Goal: Information Seeking & Learning: Learn about a topic

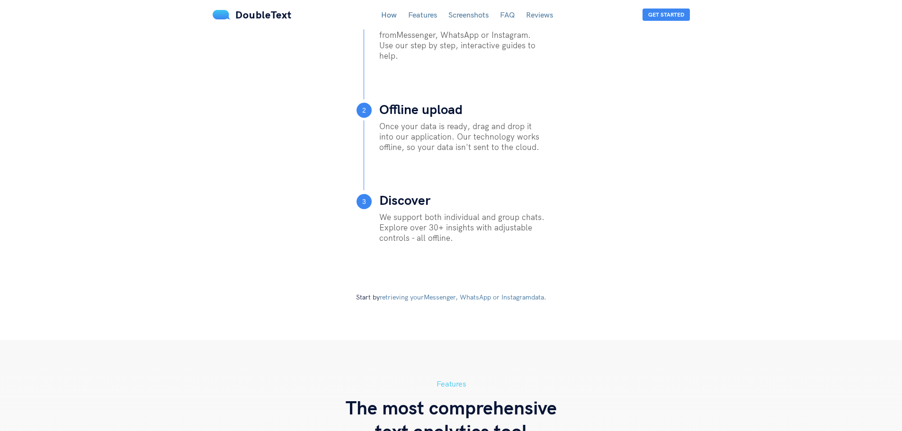
scroll to position [379, 0]
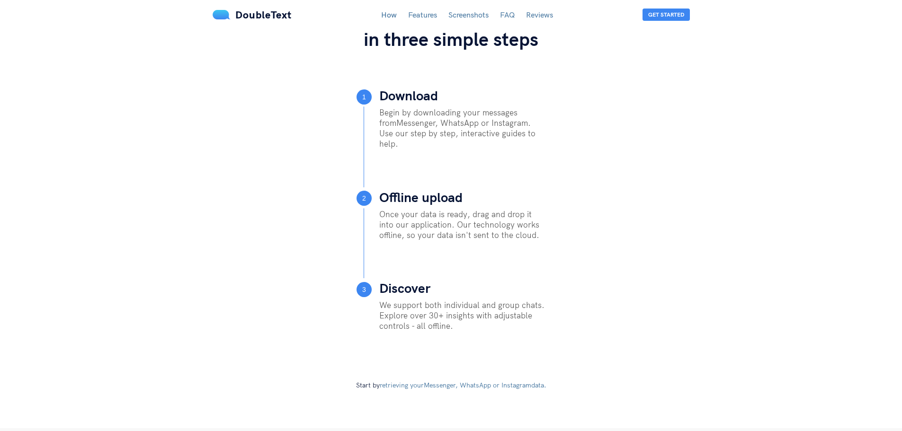
click at [430, 17] on link "Features" at bounding box center [422, 14] width 29 height 9
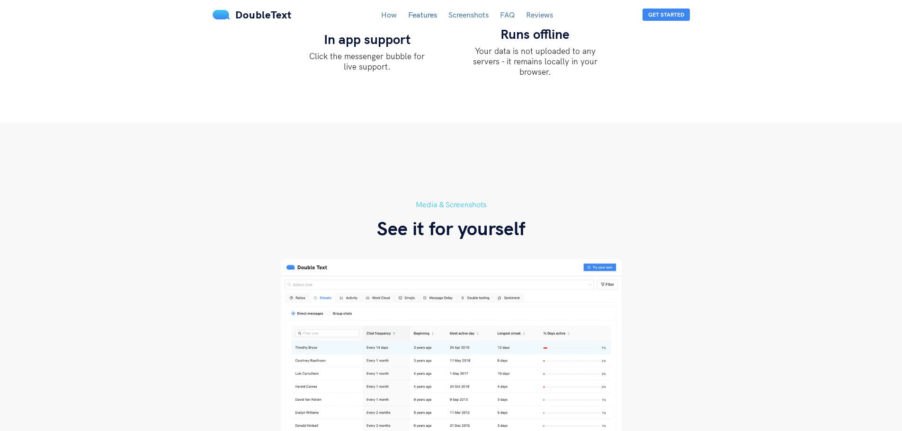
scroll to position [1565, 0]
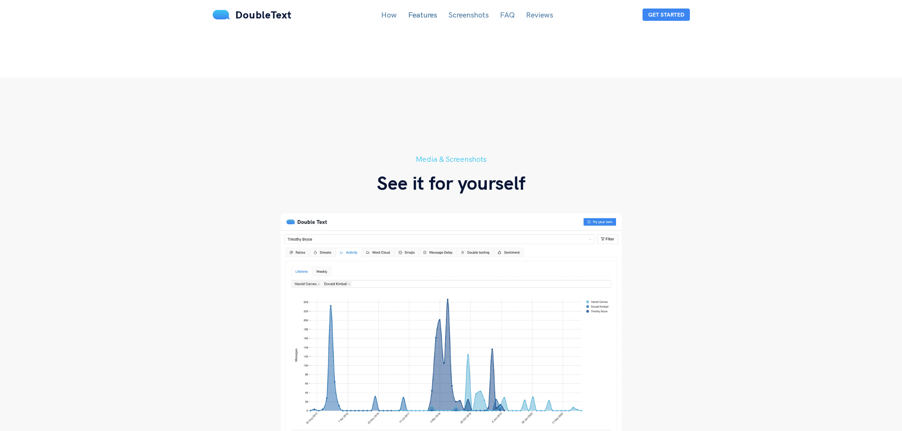
click at [476, 21] on div "DoubleText How Features Screenshots FAQ Reviews Get Started" at bounding box center [451, 15] width 492 height 14
click at [480, 16] on link "Screenshots" at bounding box center [468, 14] width 40 height 9
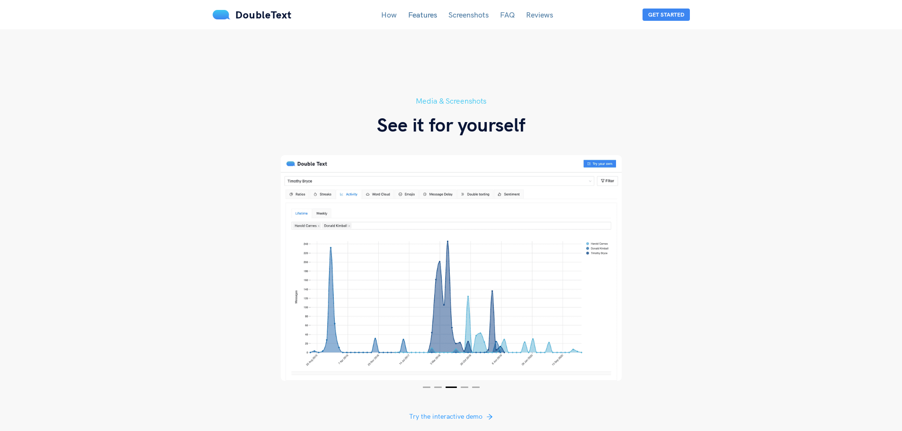
scroll to position [1632, 0]
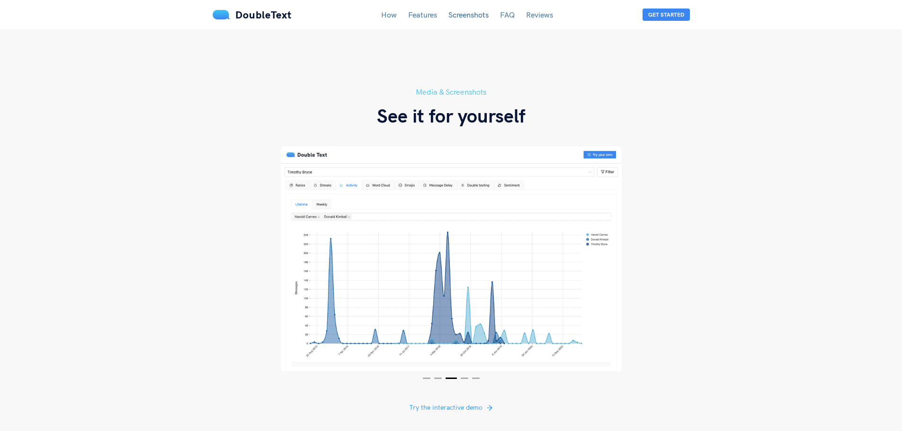
drag, startPoint x: 524, startPoint y: 262, endPoint x: 445, endPoint y: 260, distance: 78.6
click at [445, 260] on img at bounding box center [451, 259] width 341 height 226
click at [467, 378] on button "4" at bounding box center [465, 378] width 8 height 1
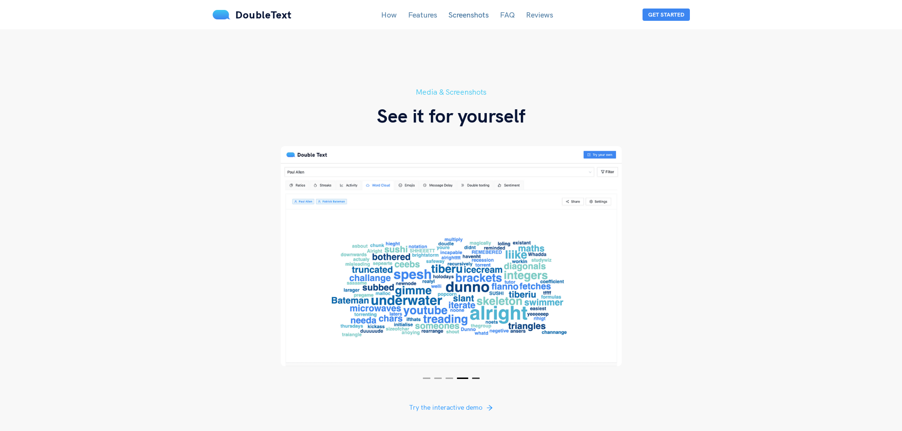
click at [476, 378] on button "5" at bounding box center [476, 378] width 8 height 1
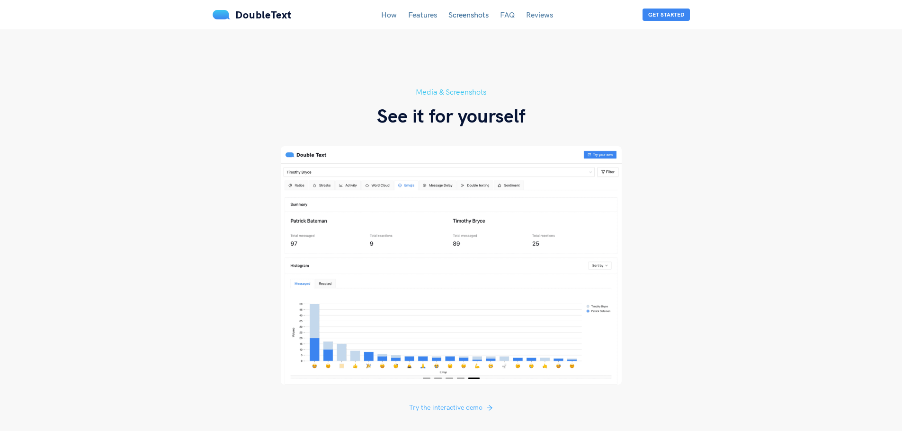
click at [464, 402] on span "Try the interactive demo" at bounding box center [445, 407] width 73 height 10
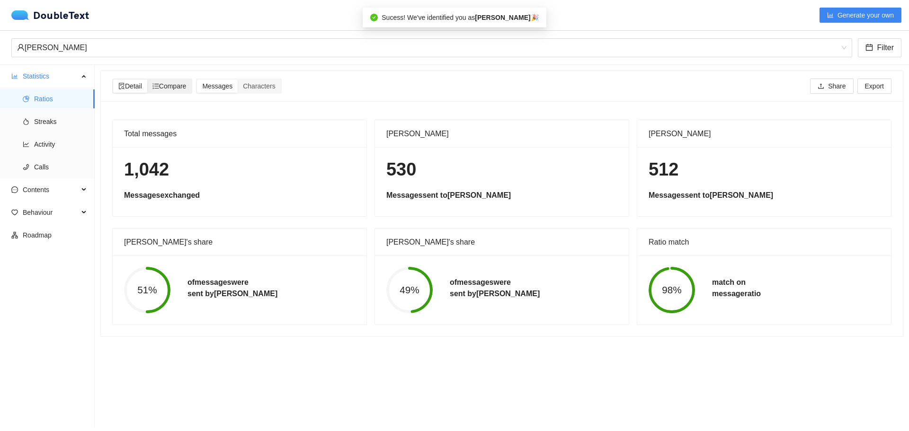
click at [191, 87] on div "Compare" at bounding box center [169, 86] width 45 height 13
click at [147, 80] on input "Compare" at bounding box center [147, 80] width 0 height 0
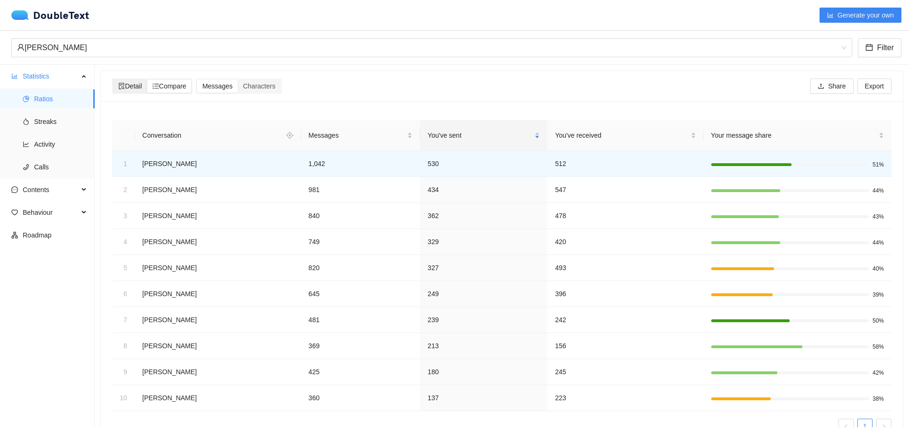
click at [135, 85] on span "Detail" at bounding box center [130, 86] width 24 height 8
click at [113, 80] on input "Detail" at bounding box center [113, 80] width 0 height 0
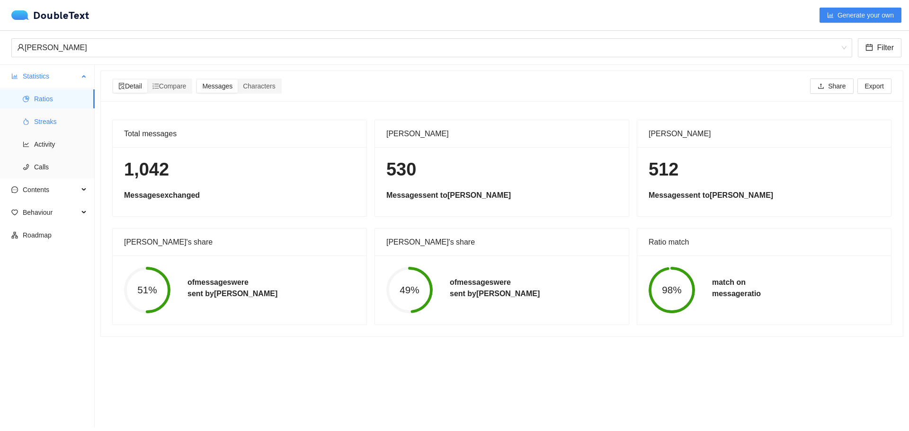
click at [58, 123] on span "Streaks" at bounding box center [60, 121] width 53 height 19
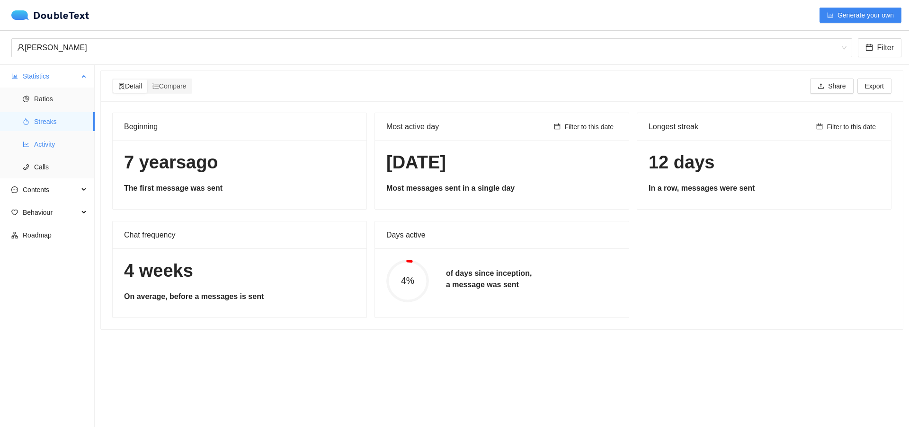
click at [48, 148] on span "Activity" at bounding box center [60, 144] width 53 height 19
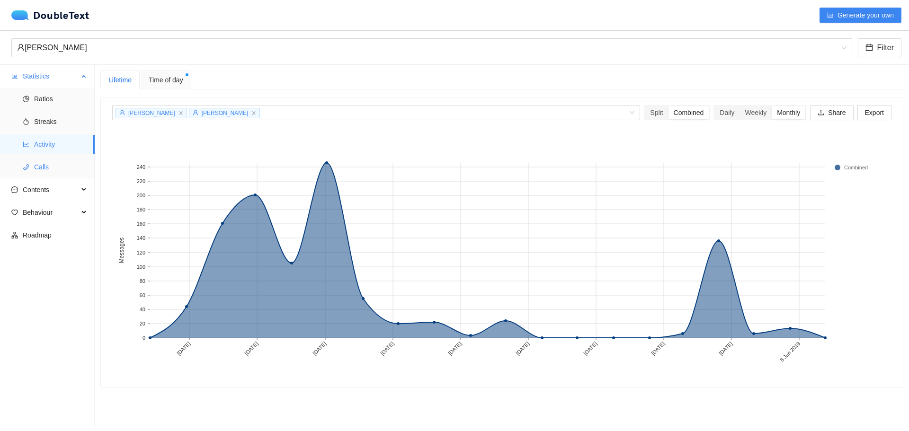
click at [59, 169] on span "Calls" at bounding box center [60, 167] width 53 height 19
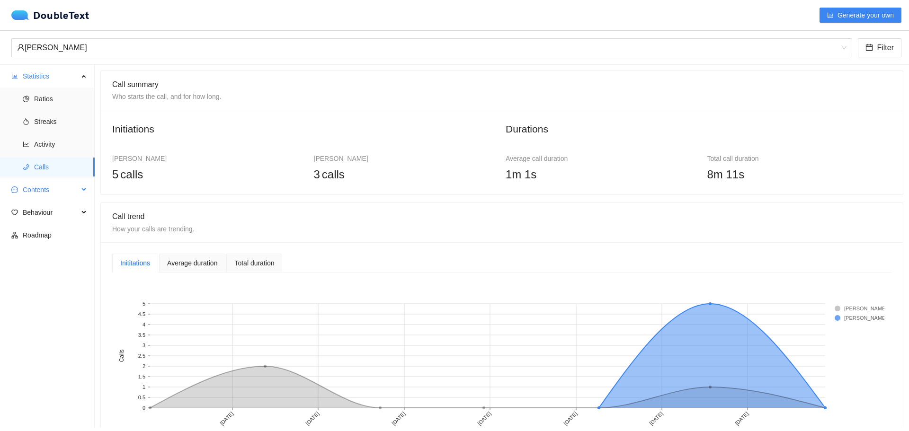
click at [60, 189] on span "Contents" at bounding box center [51, 189] width 56 height 19
click at [62, 207] on span "Word Cloud" at bounding box center [60, 212] width 53 height 19
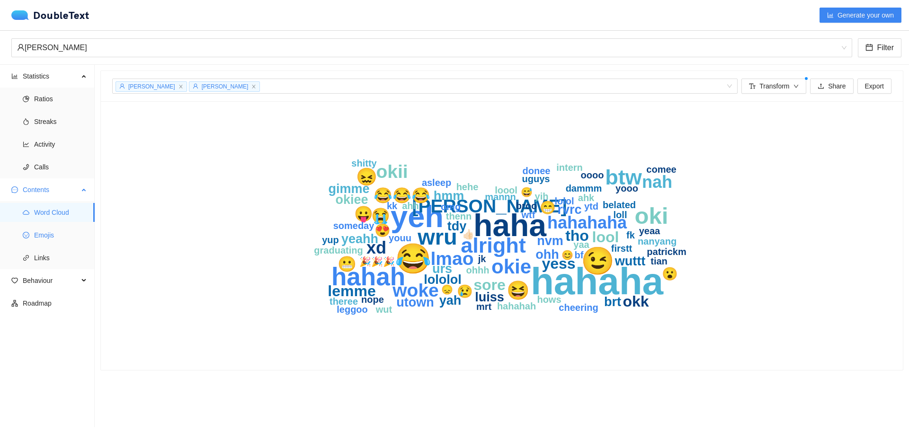
click at [50, 236] on span "Emojis" at bounding box center [60, 235] width 53 height 19
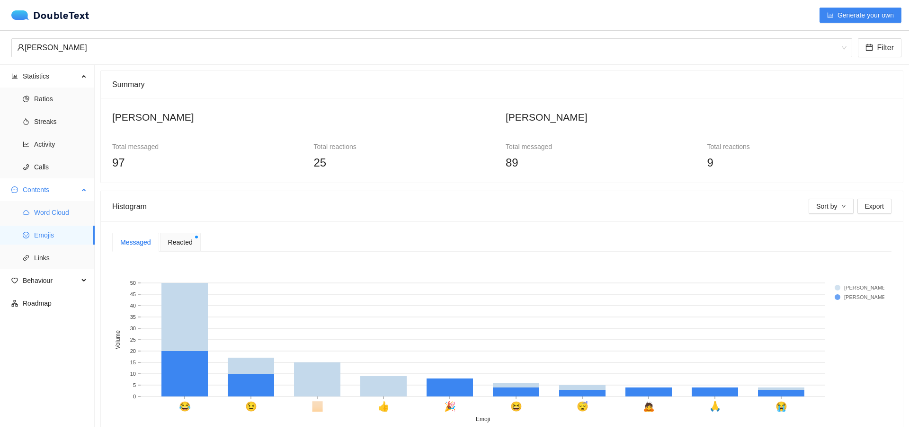
click at [53, 218] on span "Word Cloud" at bounding box center [60, 212] width 53 height 19
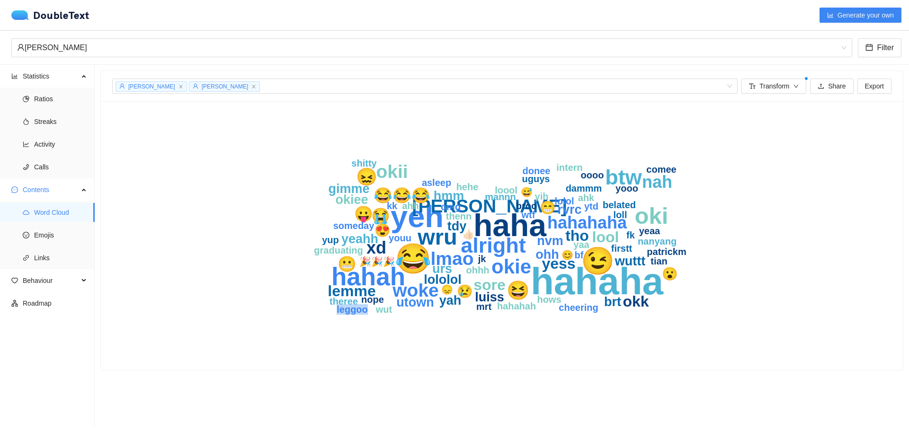
drag, startPoint x: 334, startPoint y: 309, endPoint x: 366, endPoint y: 313, distance: 32.0
click at [366, 313] on icon "hahaha haha yeh 😂 😉 hahah oki wru btw alright [PERSON_NAME] lmao 😆 woke okii ha…" at bounding box center [502, 236] width 606 height 246
click at [55, 238] on span "Emojis" at bounding box center [60, 235] width 53 height 19
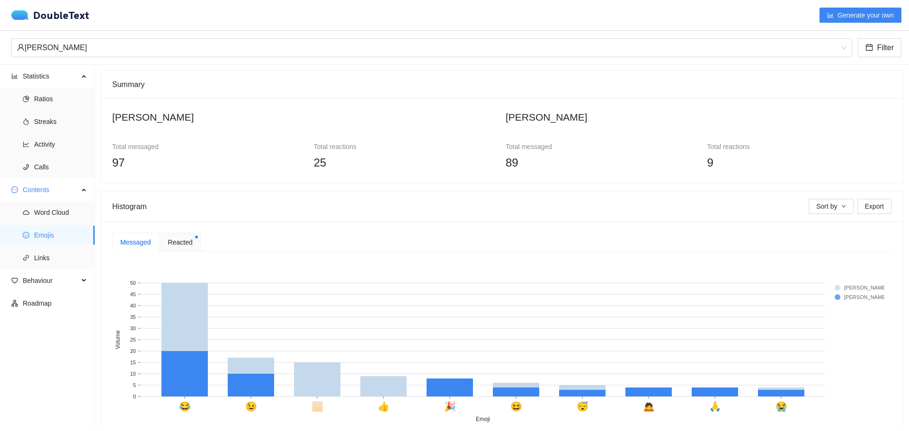
click at [188, 244] on span "Reacted" at bounding box center [180, 242] width 25 height 10
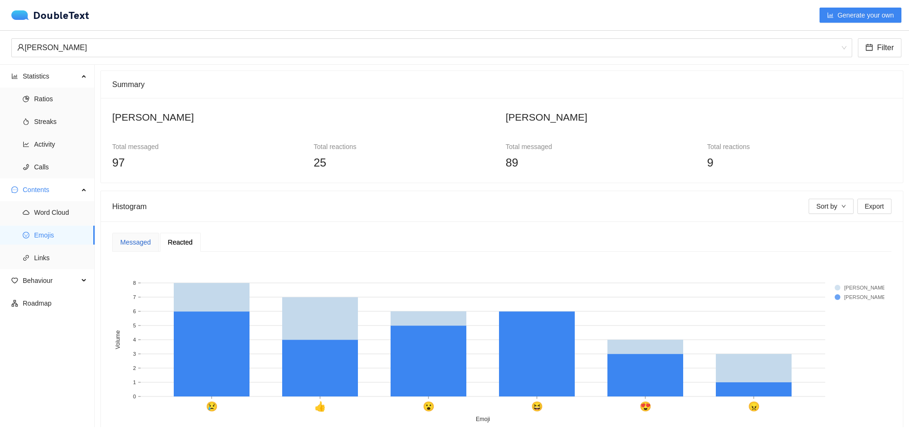
click at [144, 239] on div "Messaged" at bounding box center [135, 242] width 31 height 10
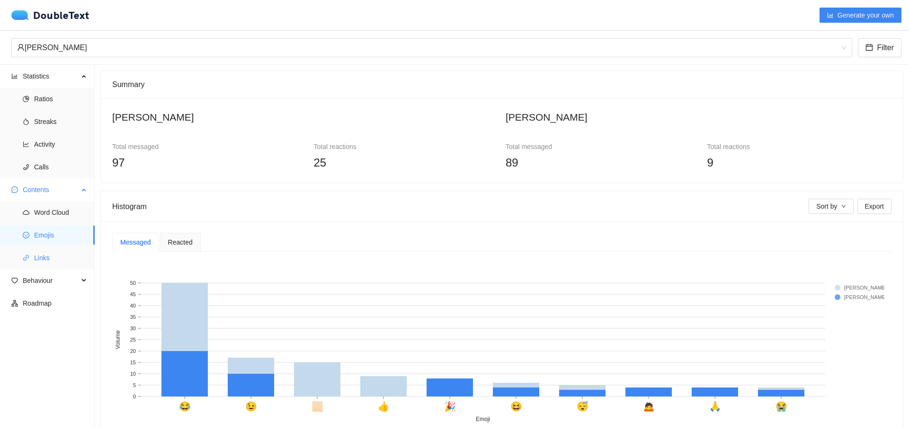
click at [62, 255] on span "Links" at bounding box center [60, 258] width 53 height 19
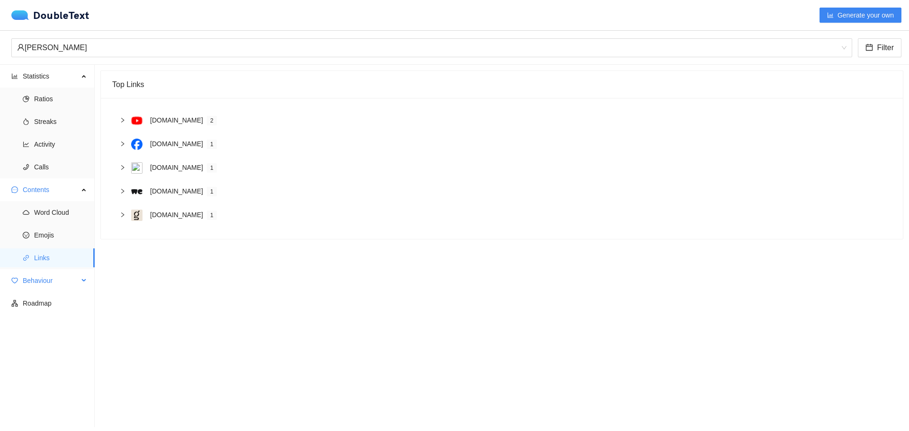
click at [56, 276] on span "Behaviour" at bounding box center [51, 280] width 56 height 19
click at [55, 301] on span "Engagement" at bounding box center [60, 303] width 53 height 19
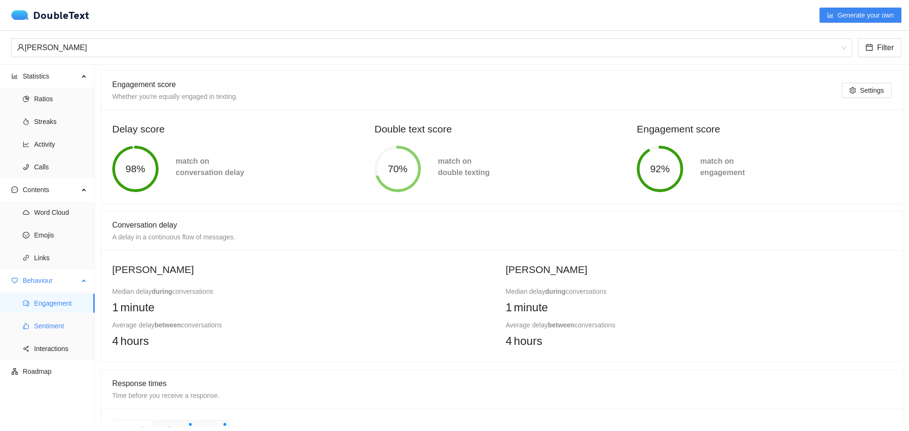
click at [74, 330] on span "Sentiment" at bounding box center [60, 326] width 53 height 19
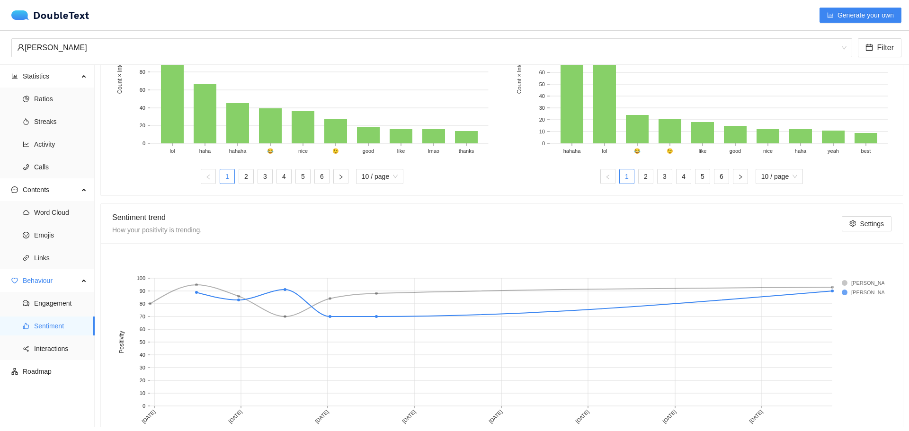
scroll to position [373, 0]
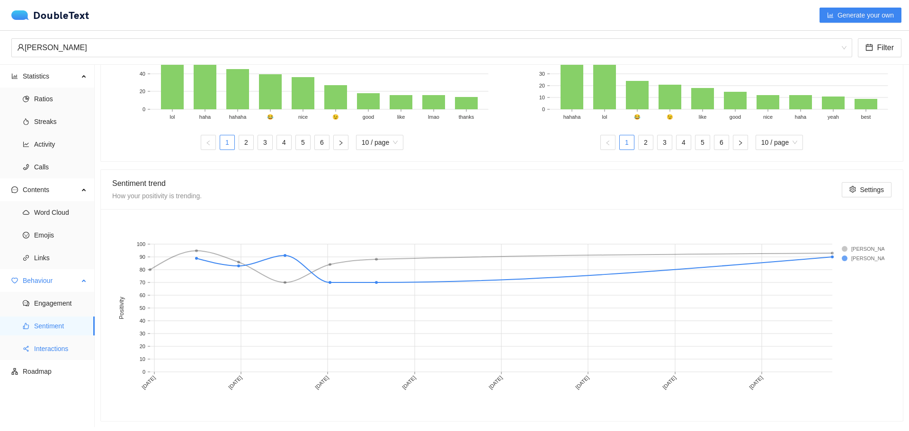
click at [66, 342] on span "Interactions" at bounding box center [60, 348] width 53 height 19
